Goal: Find specific page/section: Find specific page/section

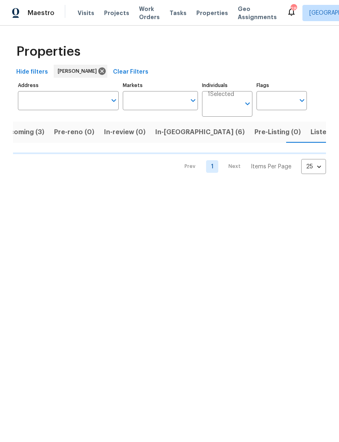
scroll to position [0, 17]
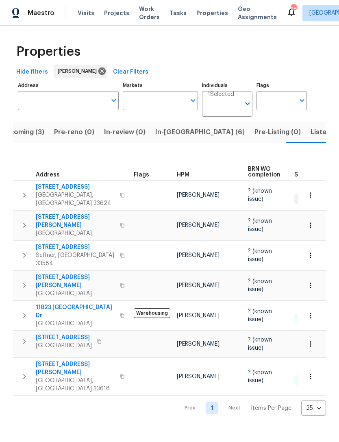
click at [83, 184] on span "[STREET_ADDRESS]" at bounding box center [75, 187] width 79 height 8
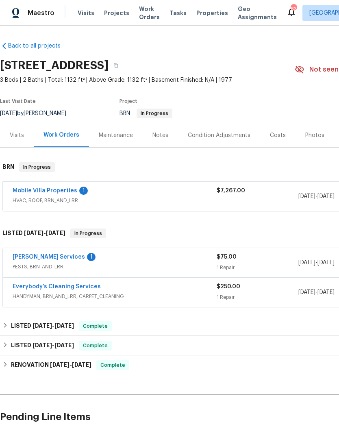
click at [24, 190] on link "Mobile Villa Properties" at bounding box center [45, 191] width 65 height 6
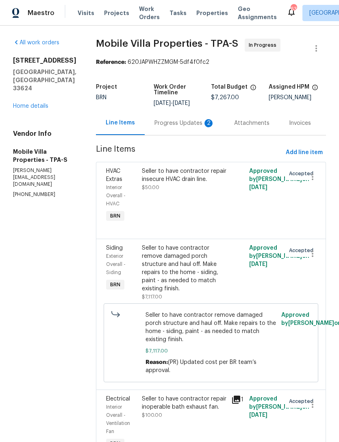
click at [145, 246] on div "Seller to have contractor remove damaged porch structure and haul off. Make rep…" at bounding box center [184, 268] width 85 height 49
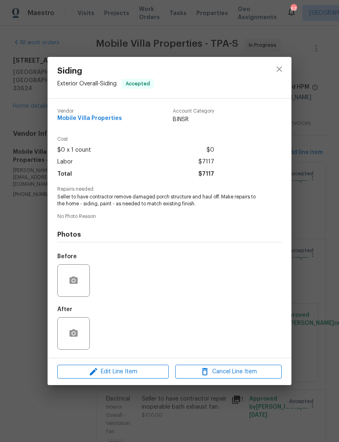
click at [20, 211] on div "Siding Exterior Overall - Siding Accepted Vendor Mobile Villa Properties Accoun…" at bounding box center [169, 221] width 339 height 442
